Goal: Task Accomplishment & Management: Manage account settings

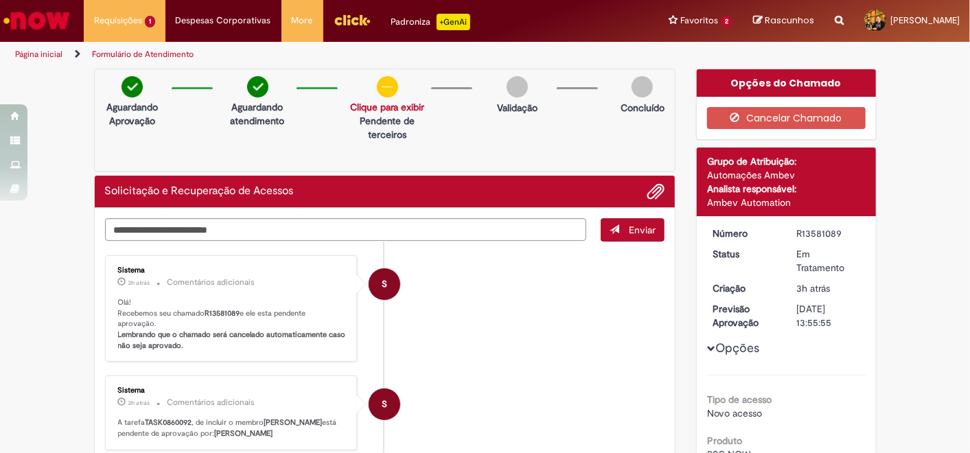
click at [449, 26] on p "+GenAi" at bounding box center [454, 22] width 34 height 16
click at [541, 378] on li "S Sistema 4h atrás 4 horas atrás Comentários adicionais A tarefa TASK0860092 , …" at bounding box center [385, 412] width 560 height 75
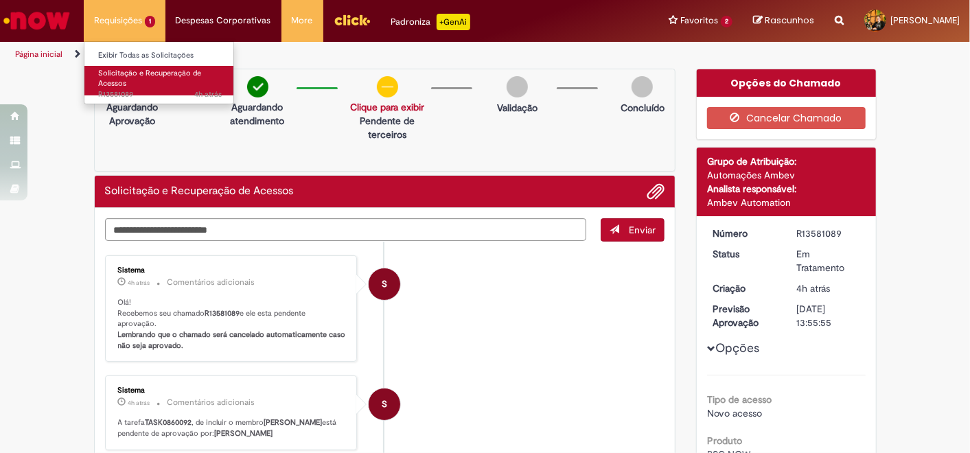
click at [146, 70] on span "Solicitação e Recuperação de Acessos" at bounding box center [149, 78] width 103 height 21
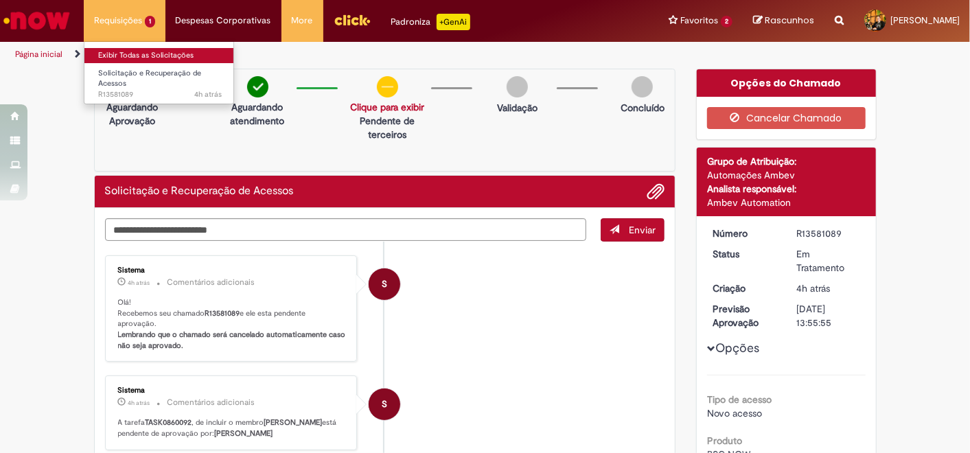
click at [127, 53] on link "Exibir Todas as Solicitações" at bounding box center [159, 55] width 151 height 15
